Goal: Task Accomplishment & Management: Use online tool/utility

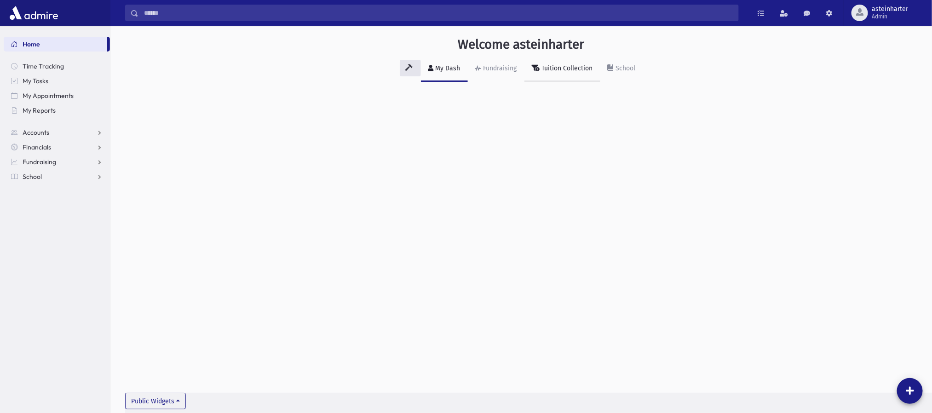
click at [560, 69] on div "Tuition Collection" at bounding box center [566, 68] width 53 height 8
click at [42, 132] on span "Accounts" at bounding box center [36, 132] width 27 height 8
click at [50, 146] on span "Account List" at bounding box center [45, 147] width 35 height 8
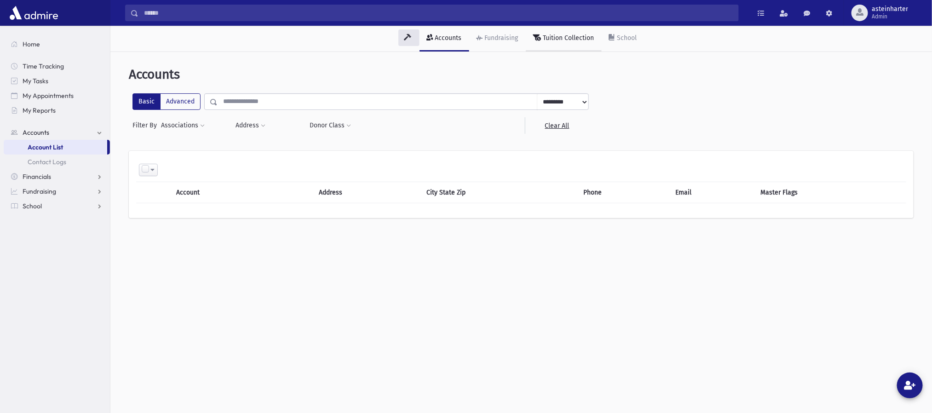
click at [565, 39] on div "Tuition Collection" at bounding box center [568, 38] width 53 height 8
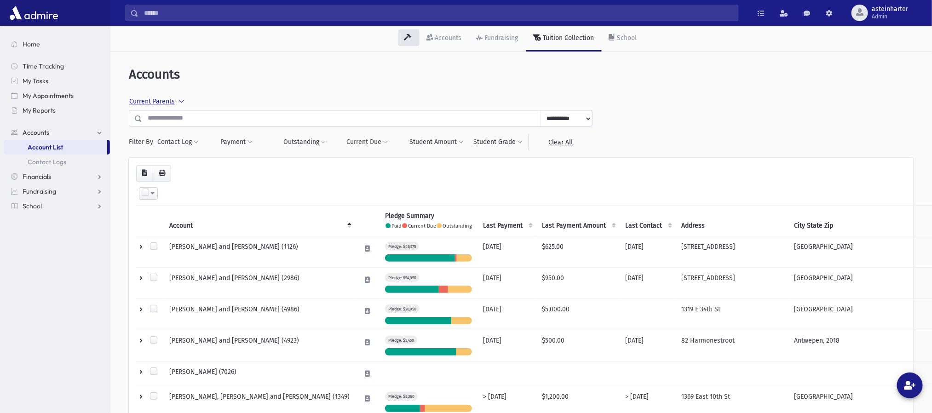
click at [174, 102] on span "Current Parents" at bounding box center [152, 102] width 46 height 8
click at [159, 127] on label "All Parents" at bounding box center [167, 127] width 55 height 10
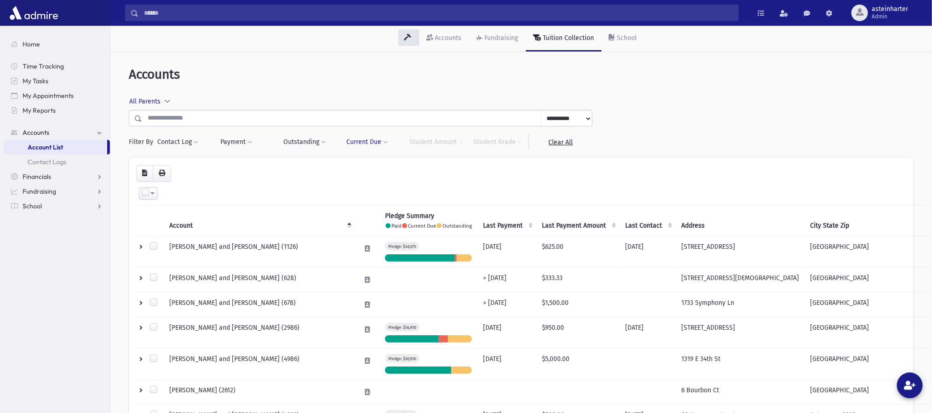
click at [365, 143] on button "Current Due" at bounding box center [367, 142] width 42 height 17
click at [414, 167] on input "number" at bounding box center [424, 167] width 69 height 17
type input "*"
click at [426, 184] on button "Filter" at bounding box center [404, 185] width 110 height 13
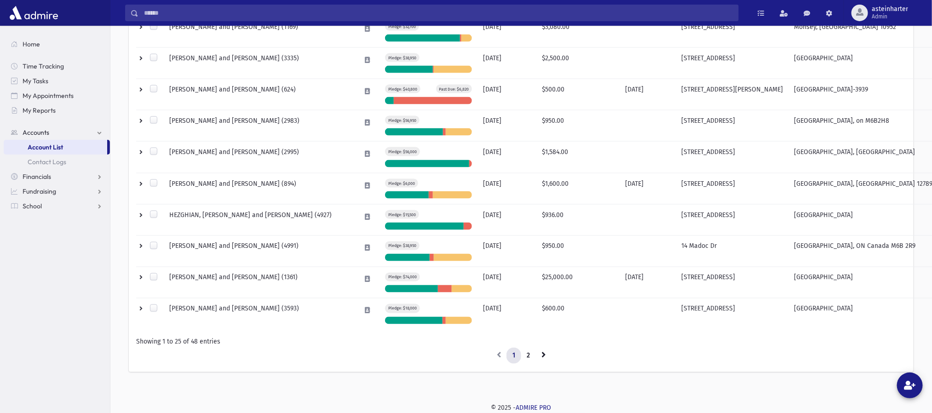
scroll to position [705, 0]
click at [527, 356] on link "2" at bounding box center [528, 356] width 15 height 17
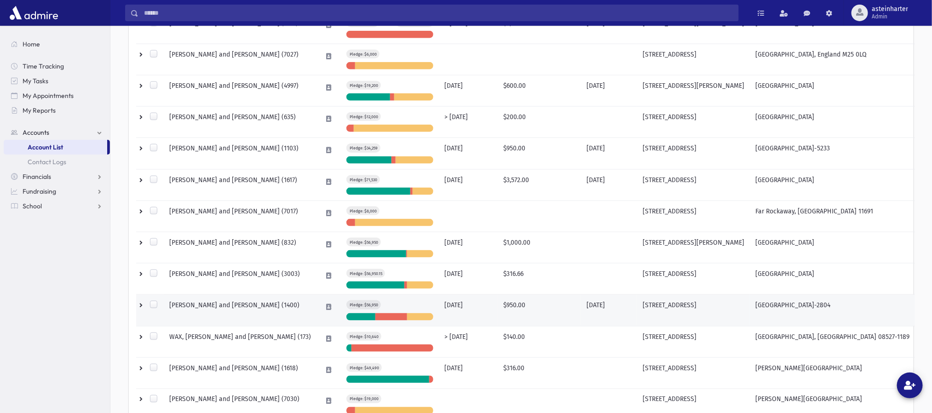
scroll to position [642, 0]
